Goal: Find specific page/section: Find specific page/section

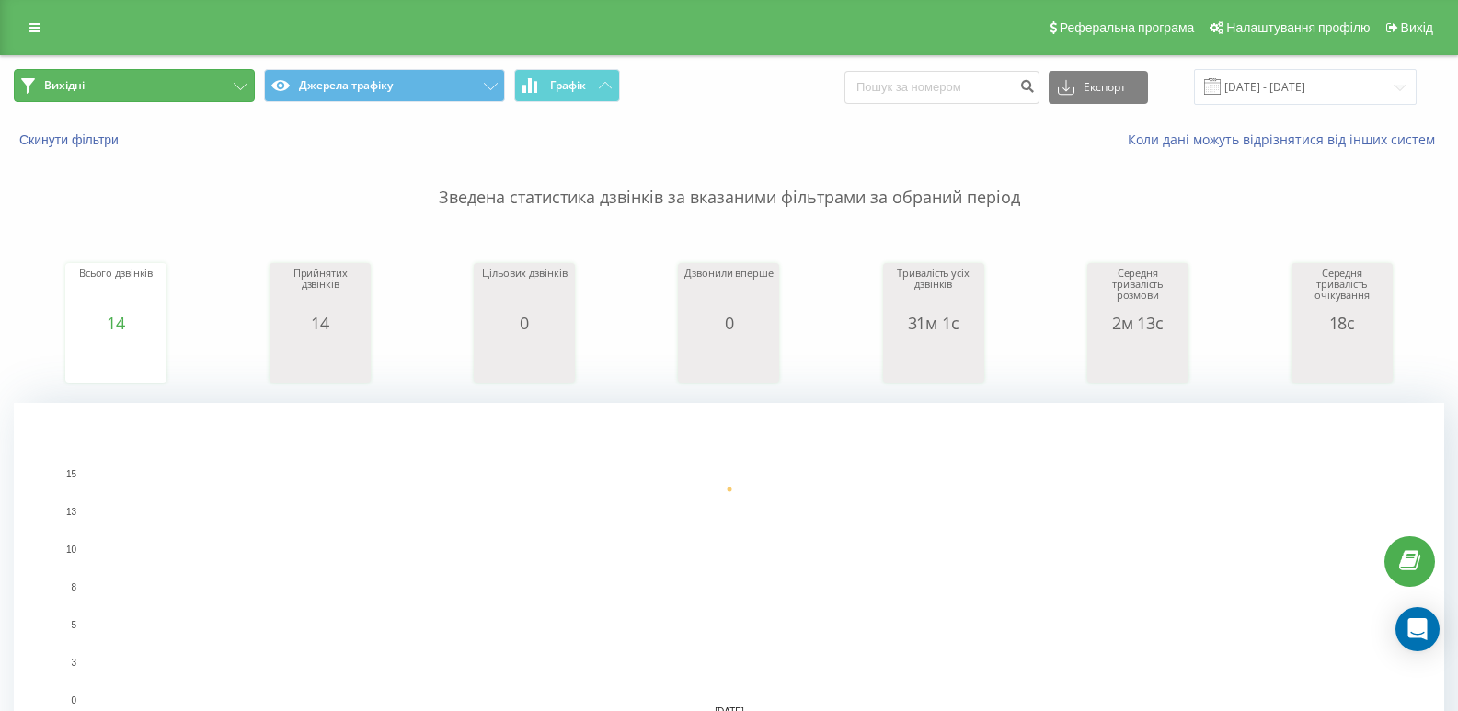
click at [199, 98] on button "Вихідні" at bounding box center [134, 85] width 241 height 33
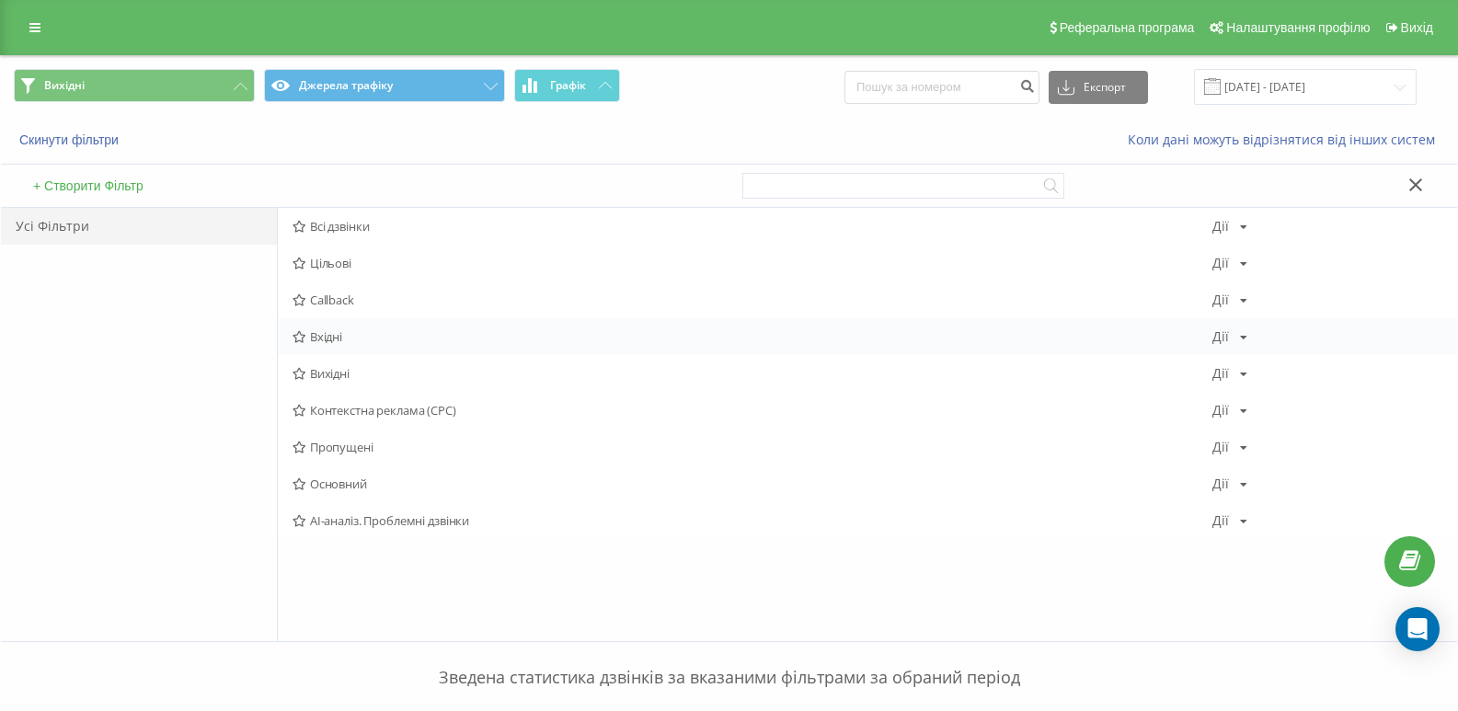
click at [325, 343] on span "Вхідні" at bounding box center [752, 336] width 920 height 13
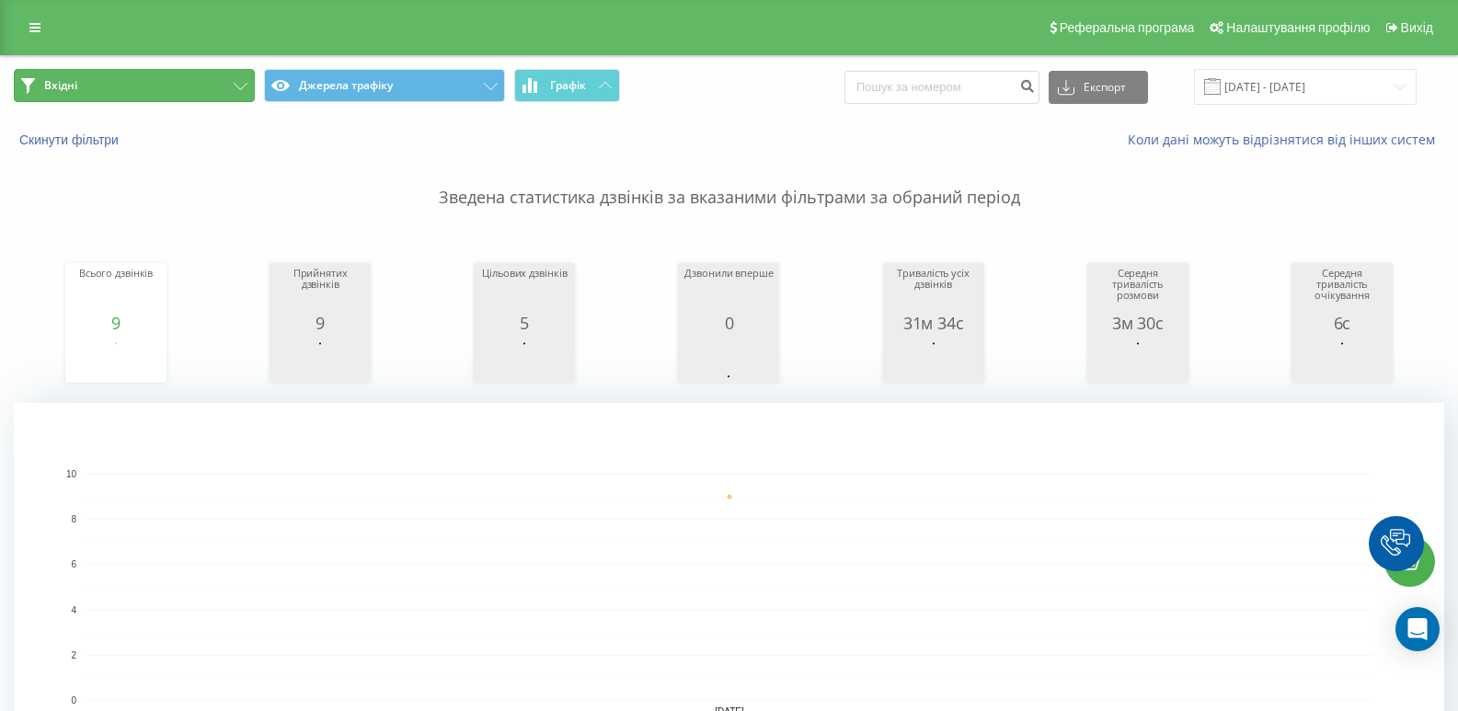
click at [194, 87] on button "Вхідні" at bounding box center [134, 85] width 241 height 33
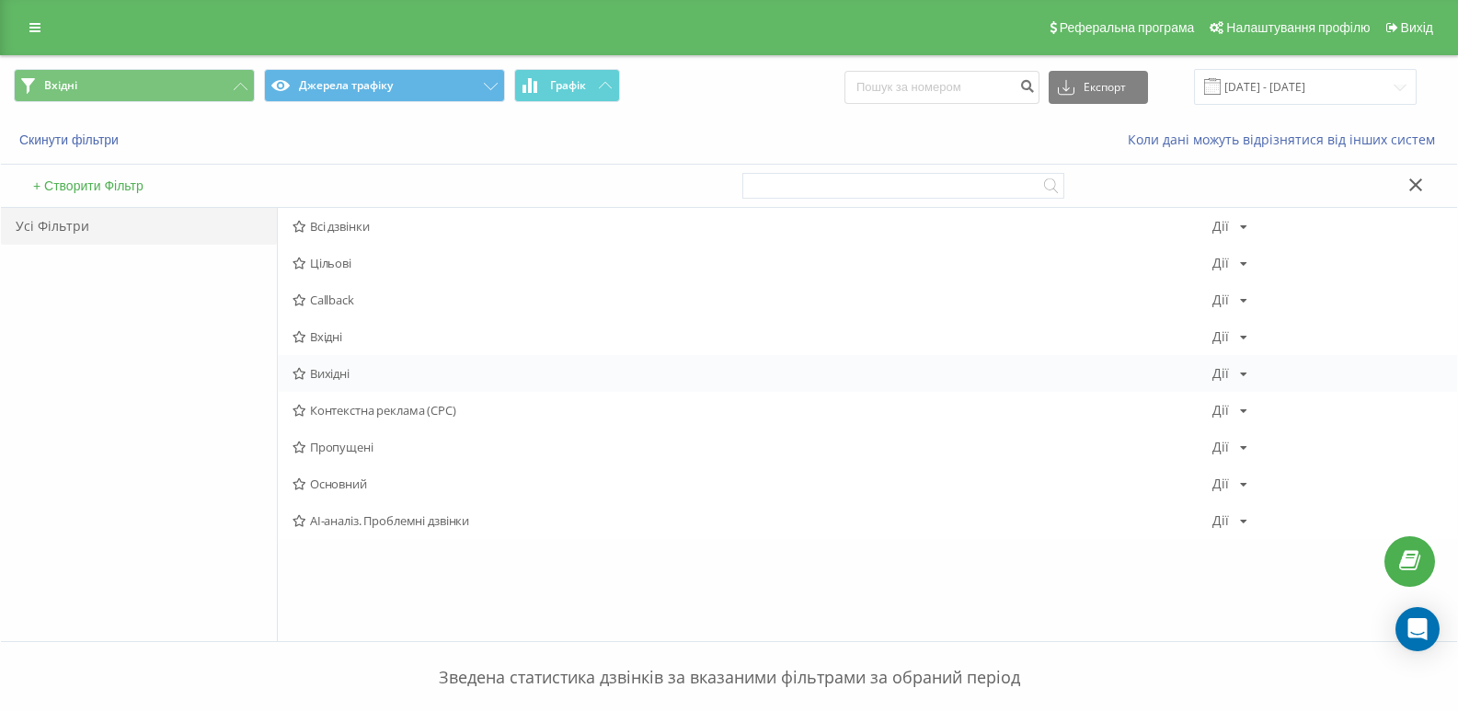
click at [324, 361] on div "Вихідні [PERSON_NAME] Копіювати Видалити За замовчуванням Поділитися" at bounding box center [867, 373] width 1179 height 37
click at [314, 386] on div "Вихідні [PERSON_NAME] Копіювати Видалити За замовчуванням Поділитися" at bounding box center [867, 373] width 1179 height 37
click at [316, 383] on div "Вихідні [PERSON_NAME] Копіювати Видалити За замовчуванням Поділитися" at bounding box center [867, 373] width 1179 height 37
click at [334, 367] on span "Вихідні" at bounding box center [752, 373] width 920 height 13
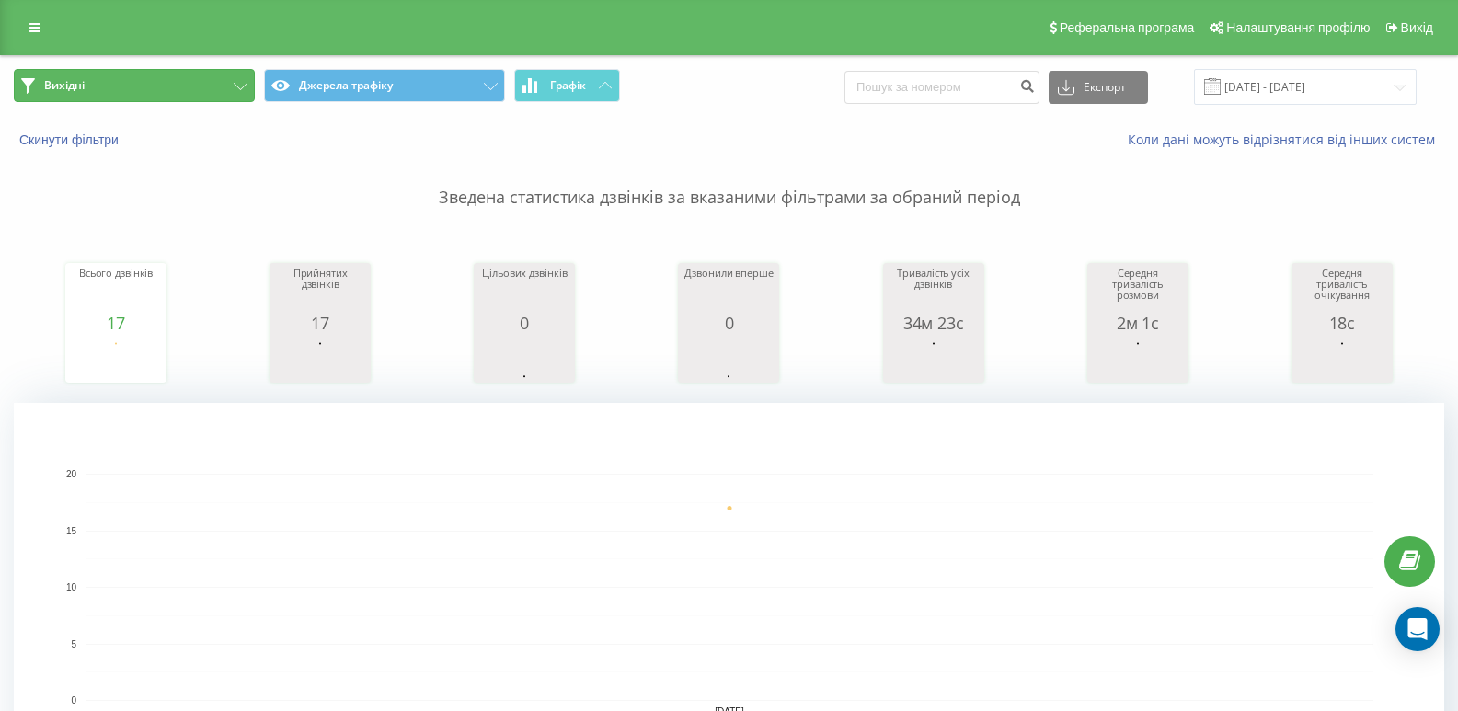
click at [222, 75] on button "Вихідні" at bounding box center [134, 85] width 241 height 33
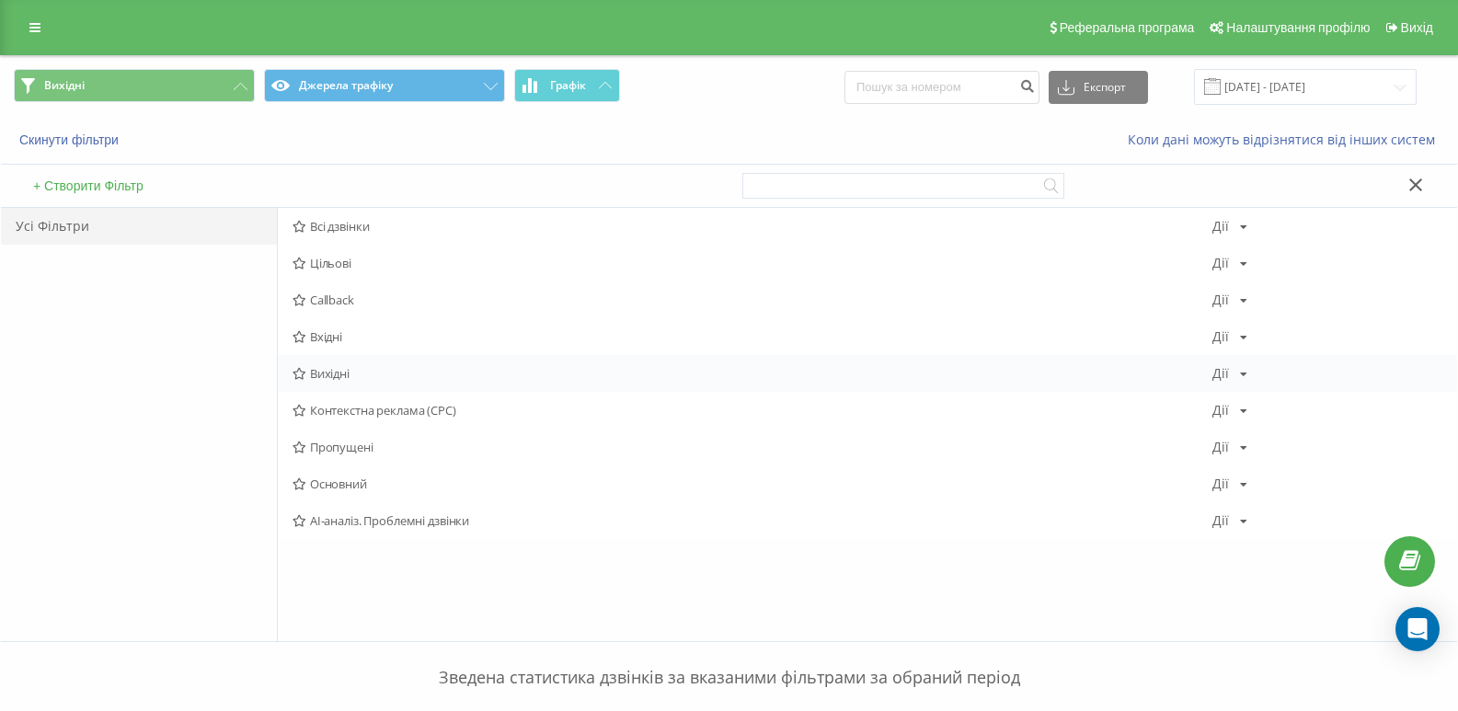
click at [332, 368] on span "Вихідні" at bounding box center [752, 373] width 920 height 13
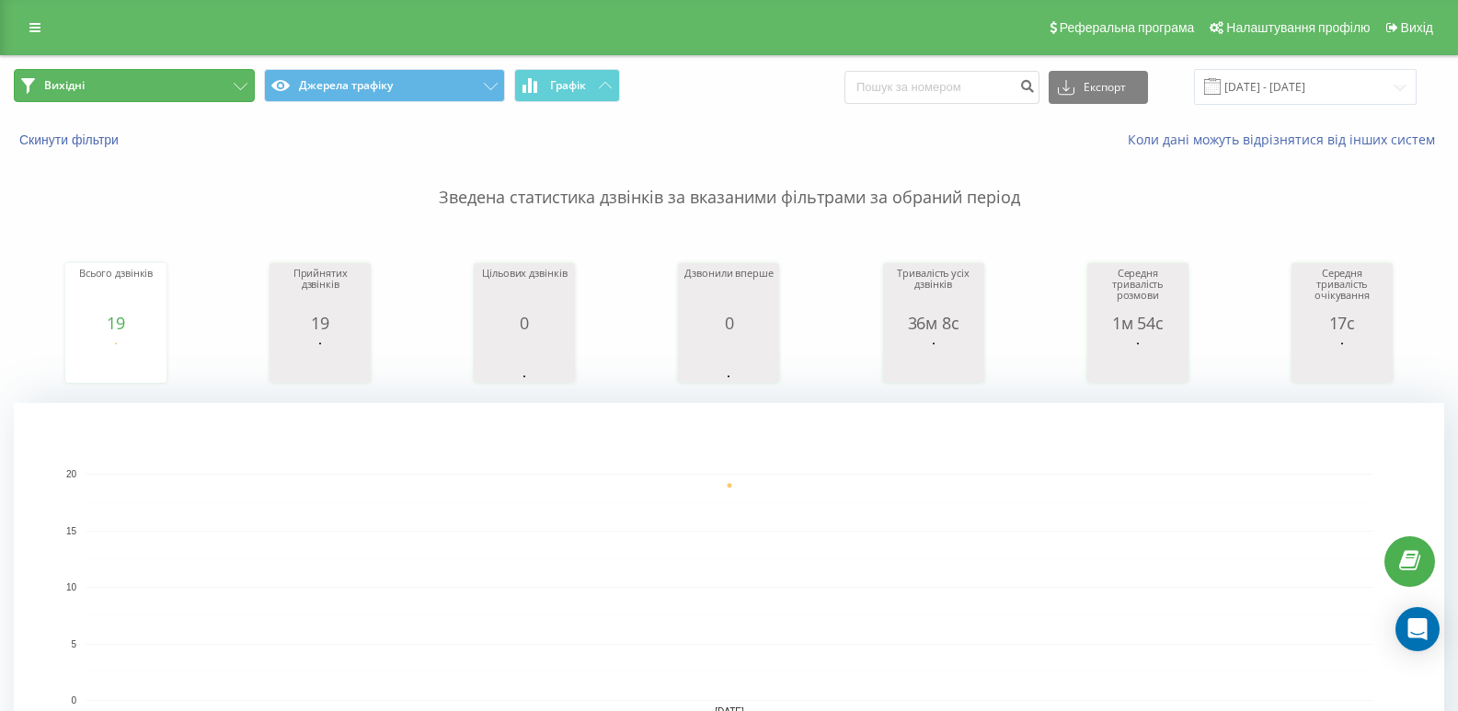
click at [230, 82] on button "Вихідні" at bounding box center [134, 85] width 241 height 33
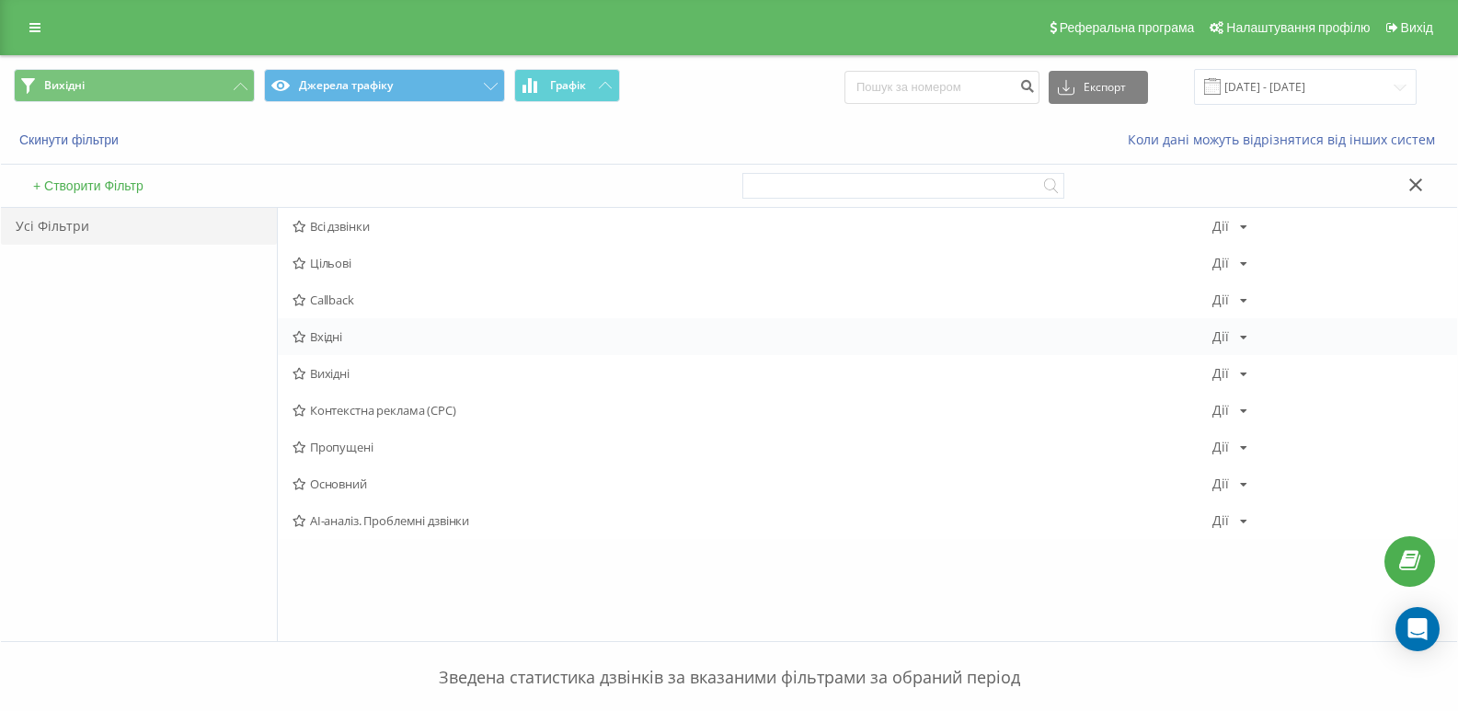
click at [336, 327] on div "Вхідні Дії Редагувати Копіювати Видалити За замовчуванням Поділитися" at bounding box center [867, 336] width 1179 height 37
click at [319, 330] on span "Вхідні" at bounding box center [752, 336] width 920 height 13
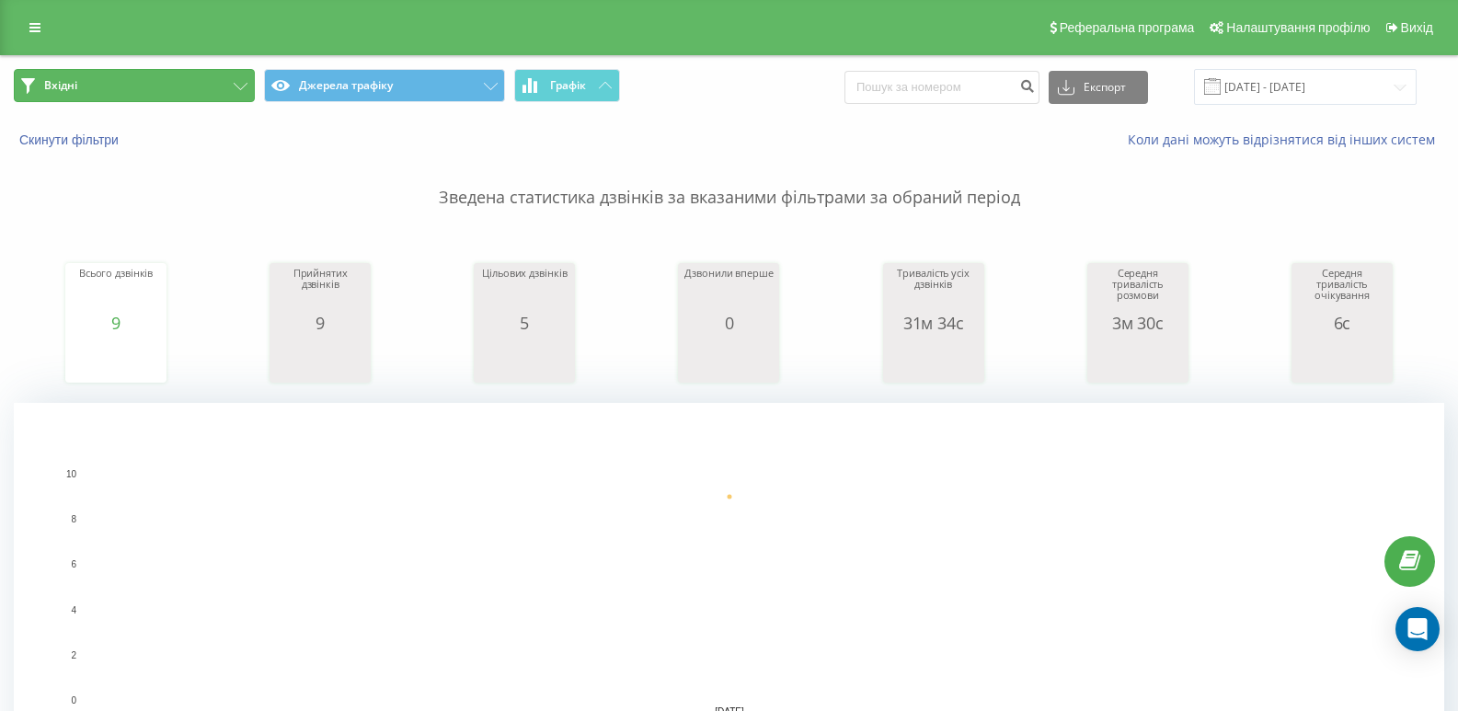
click at [224, 85] on button "Вхідні" at bounding box center [134, 85] width 241 height 33
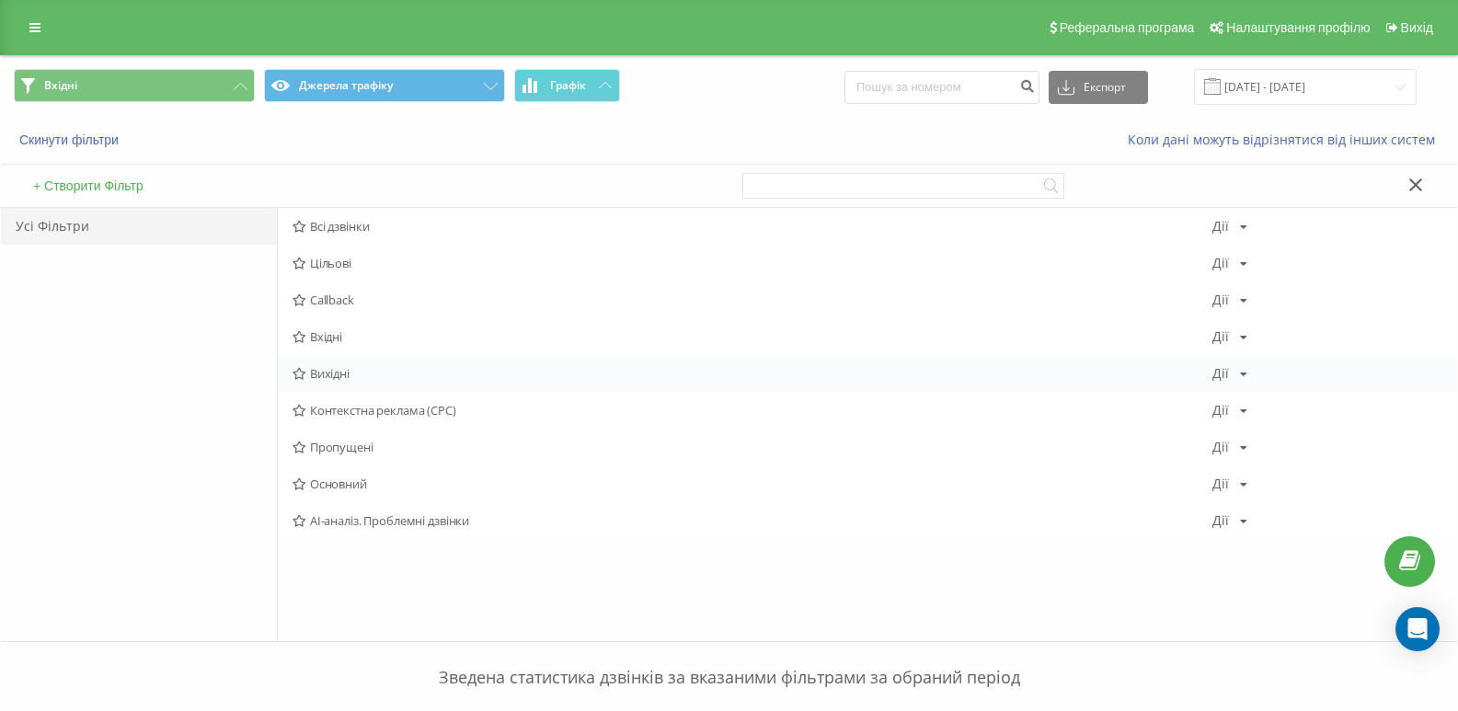
click at [320, 374] on span "Вихідні" at bounding box center [752, 373] width 920 height 13
